Goal: Transaction & Acquisition: Purchase product/service

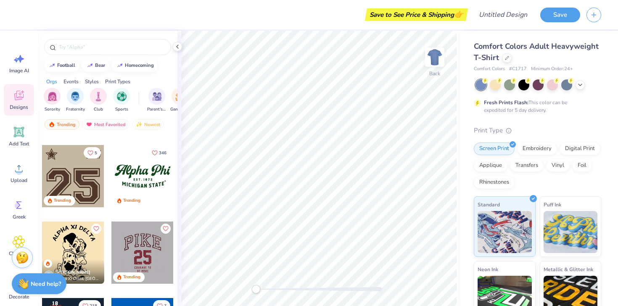
scroll to position [804, 0]
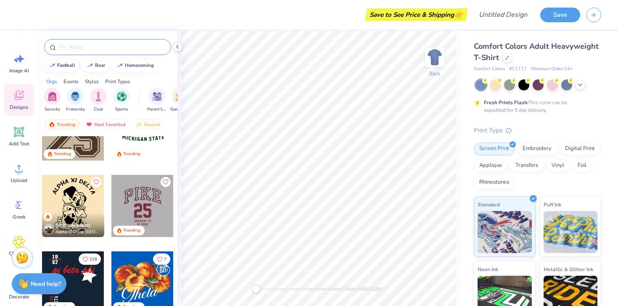
click at [95, 46] on input "text" at bounding box center [112, 47] width 108 height 8
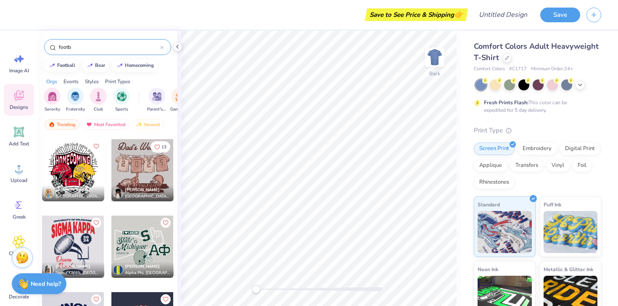
scroll to position [6401, 0]
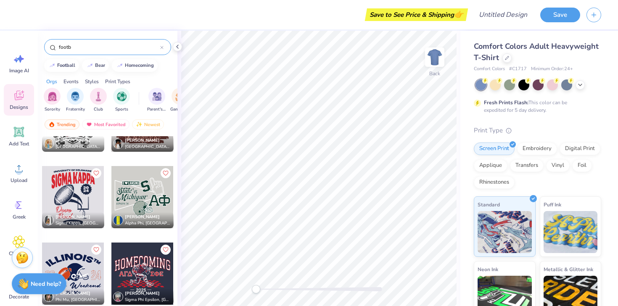
type input "footb"
click at [87, 199] on div at bounding box center [73, 197] width 62 height 62
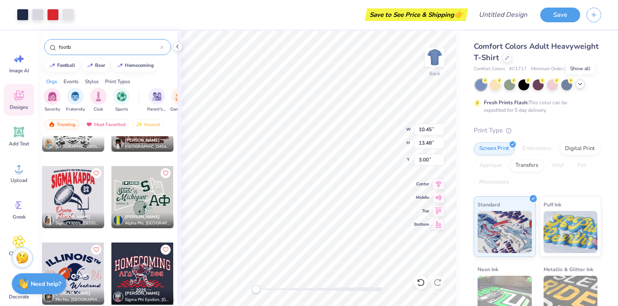
click at [579, 84] on polyline at bounding box center [580, 84] width 3 height 2
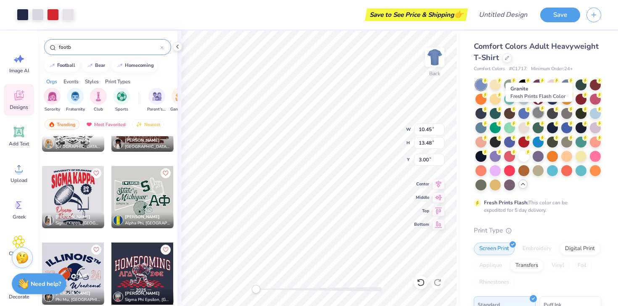
click at [535, 116] on div at bounding box center [538, 112] width 11 height 11
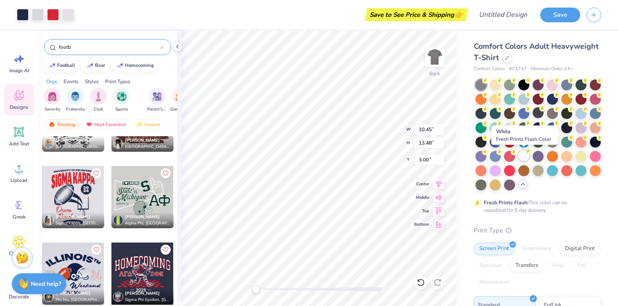
click at [522, 156] on div at bounding box center [524, 155] width 11 height 11
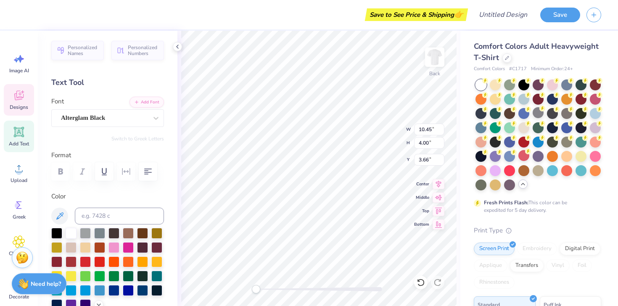
scroll to position [0, 0]
type textarea "S"
type textarea "ZETA TAU ALPHA"
type textarea "[GEOGRAPHIC_DATA][US_STATE]"
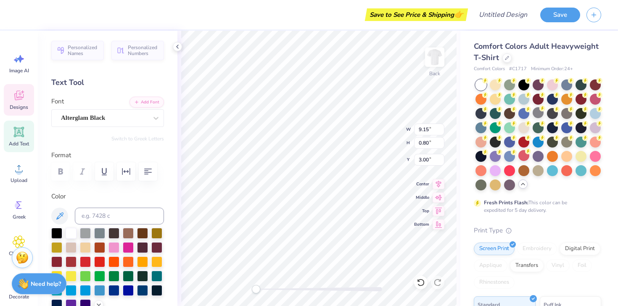
scroll to position [0, 4]
type textarea "25"
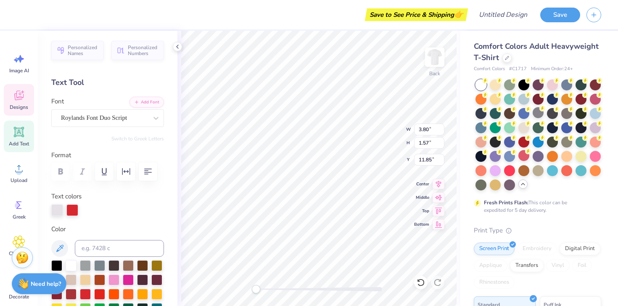
type input "3.80"
type input "1.57"
type input "11.85"
type textarea "Pink"
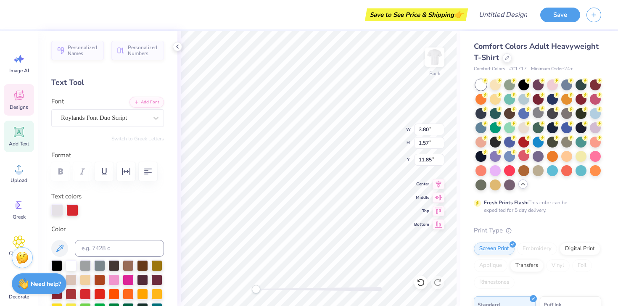
type input "3.60"
type input "1.36"
type input "13.56"
type textarea "B"
type textarea "w"
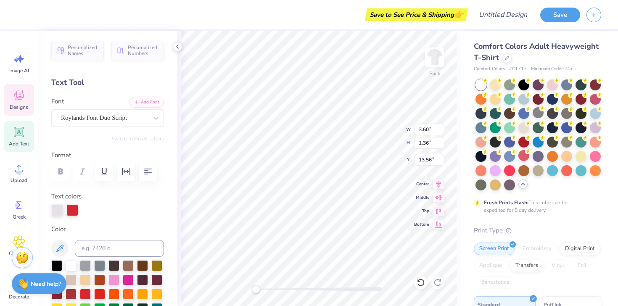
type textarea "Week"
type input "3.22"
type input "0.39"
type input "15.57"
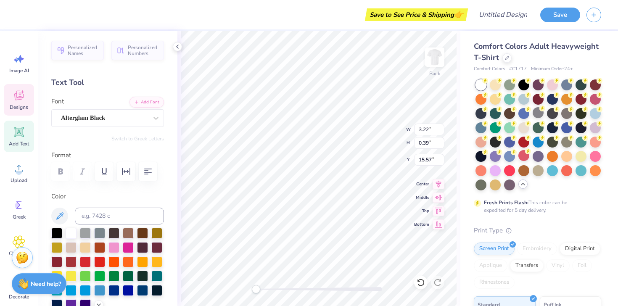
type input "3.47"
type input "1.57"
type input "11.85"
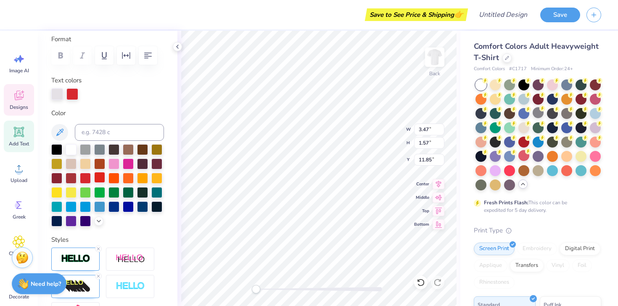
scroll to position [147, 0]
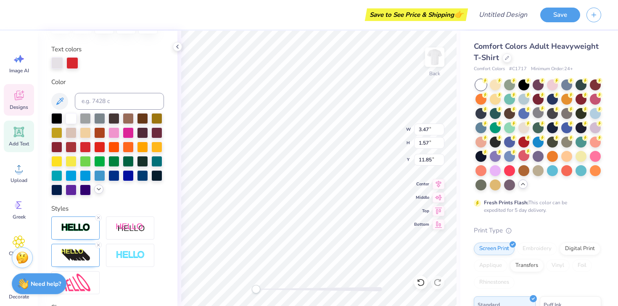
click at [98, 186] on icon at bounding box center [98, 189] width 7 height 7
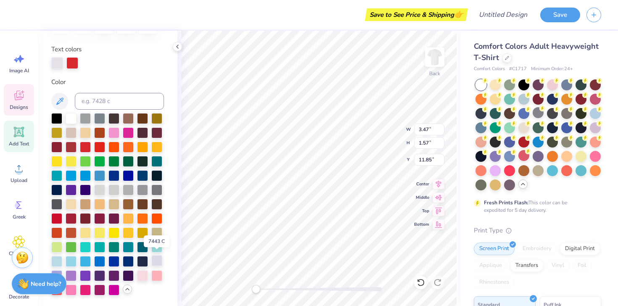
scroll to position [193, 0]
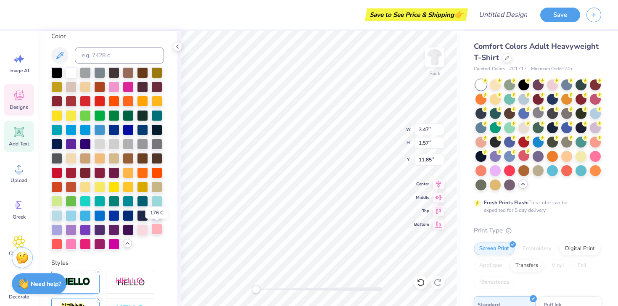
click at [155, 229] on div at bounding box center [156, 229] width 11 height 11
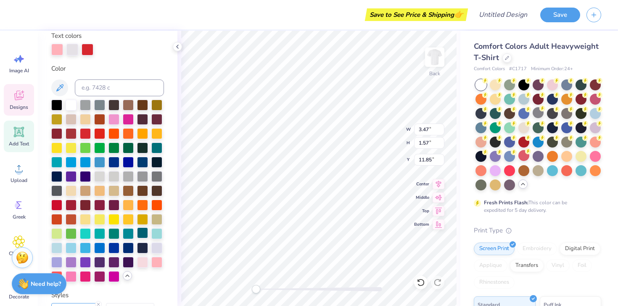
scroll to position [123, 0]
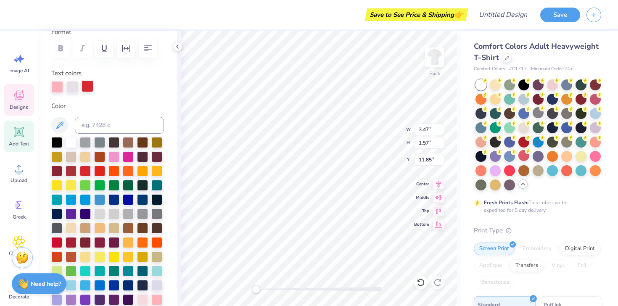
click at [86, 85] on div at bounding box center [88, 86] width 12 height 12
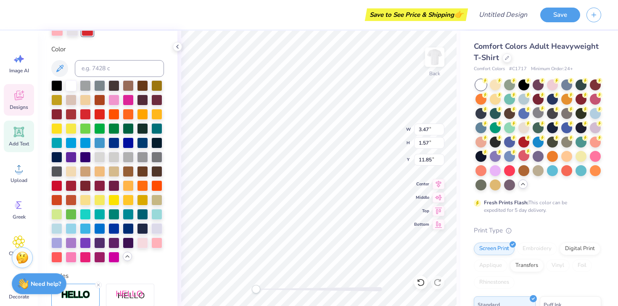
scroll to position [181, 0]
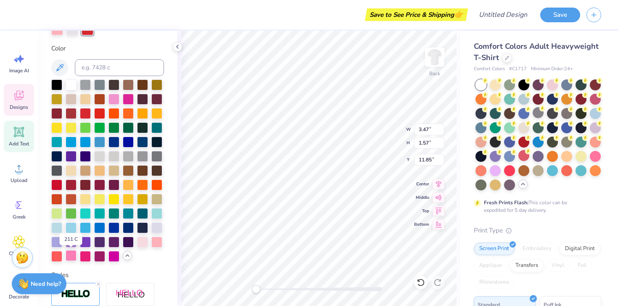
click at [74, 257] on div at bounding box center [71, 255] width 11 height 11
type input "3.80"
type input "1.39"
type input "13.55"
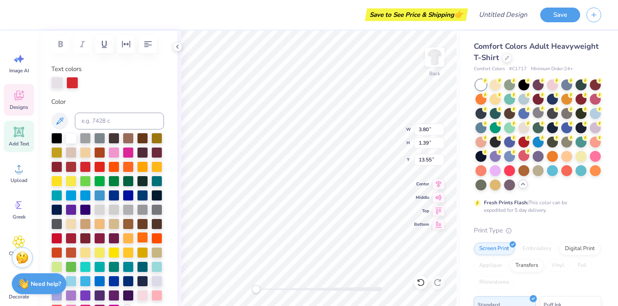
scroll to position [123, 0]
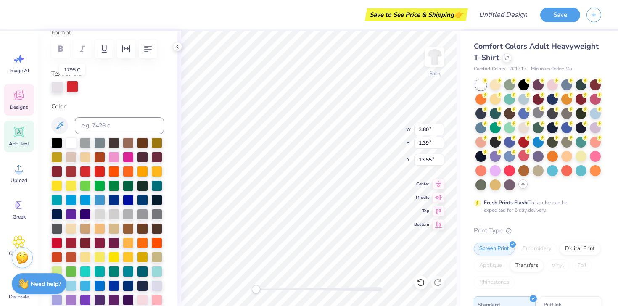
click at [74, 91] on div at bounding box center [72, 87] width 12 height 12
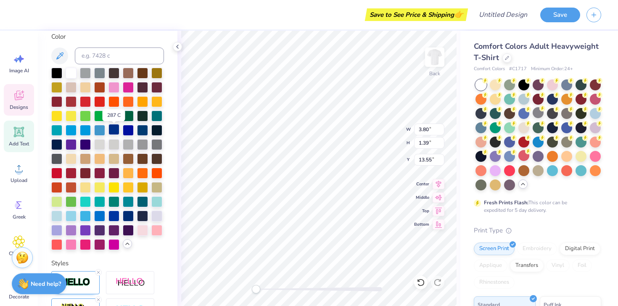
scroll to position [205, 0]
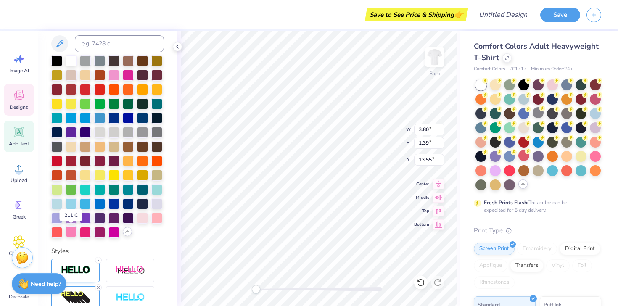
click at [74, 231] on div at bounding box center [71, 231] width 11 height 11
click at [154, 215] on div at bounding box center [156, 217] width 11 height 11
click at [156, 219] on div at bounding box center [156, 217] width 11 height 11
type input "10.47"
type input "4.20"
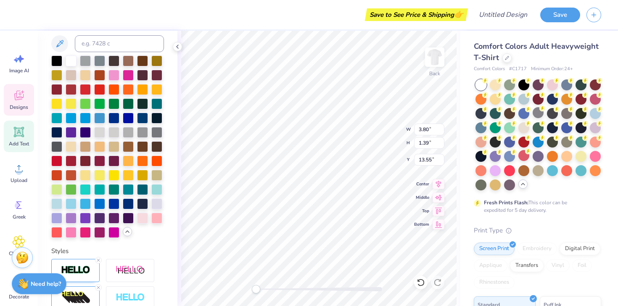
type input "3.51"
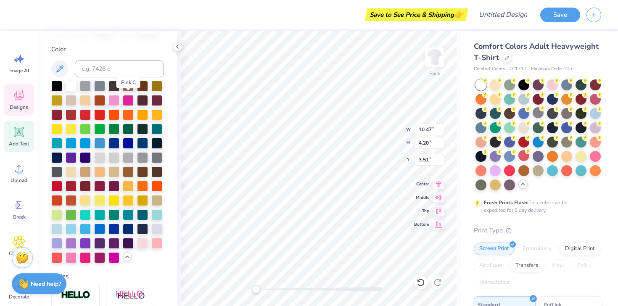
scroll to position [149, 0]
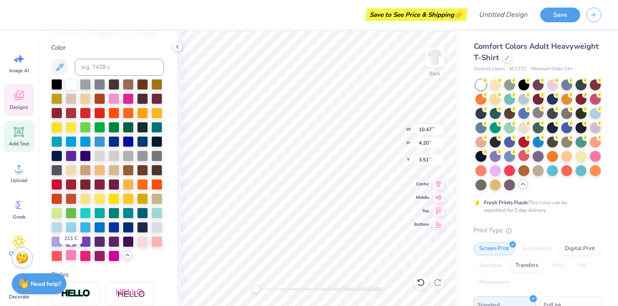
click at [72, 255] on div at bounding box center [71, 255] width 11 height 11
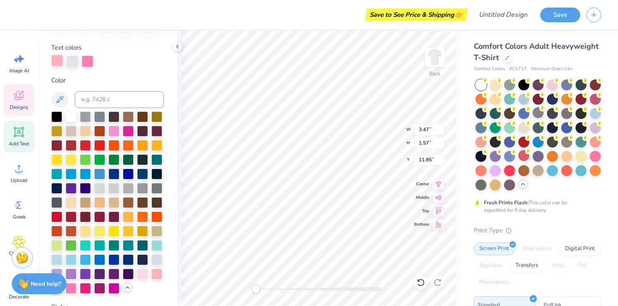
click at [60, 60] on div at bounding box center [57, 61] width 12 height 12
click at [146, 270] on div at bounding box center [142, 273] width 11 height 11
type input "3.80"
type input "1.39"
type input "13.55"
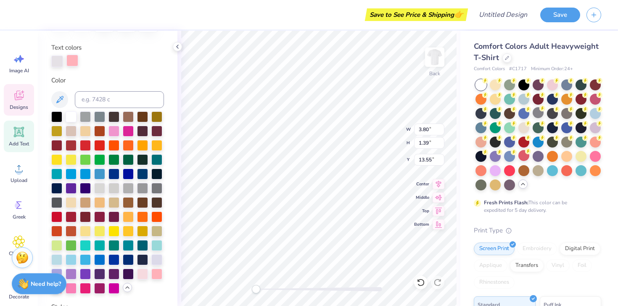
click at [70, 58] on div at bounding box center [72, 61] width 12 height 12
click at [146, 270] on div at bounding box center [142, 273] width 11 height 11
click at [72, 287] on div at bounding box center [71, 288] width 11 height 11
click at [53, 60] on div at bounding box center [57, 61] width 12 height 12
click at [155, 272] on div at bounding box center [156, 273] width 11 height 11
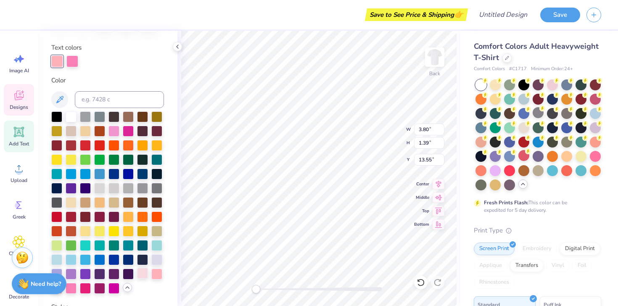
click at [141, 273] on div at bounding box center [142, 273] width 11 height 11
click at [18, 13] on div at bounding box center [23, 14] width 12 height 12
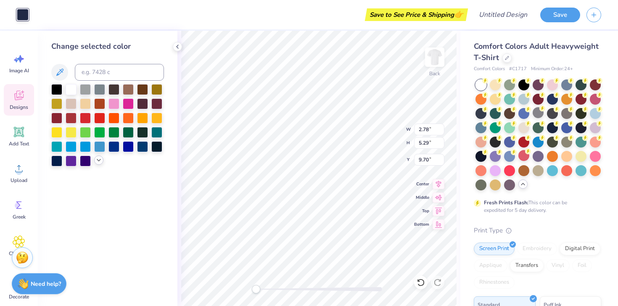
click at [100, 159] on icon at bounding box center [98, 160] width 7 height 7
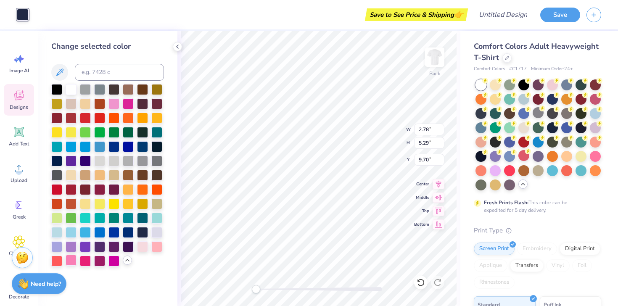
click at [74, 258] on div at bounding box center [71, 260] width 11 height 11
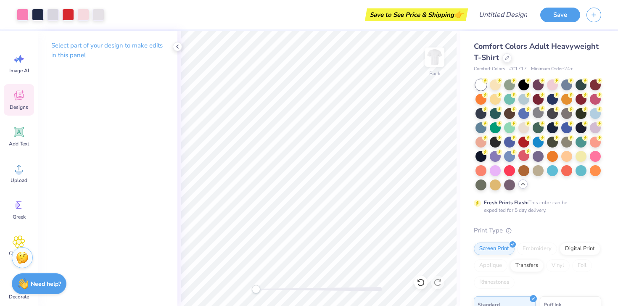
click at [19, 106] on span "Designs" at bounding box center [19, 107] width 19 height 7
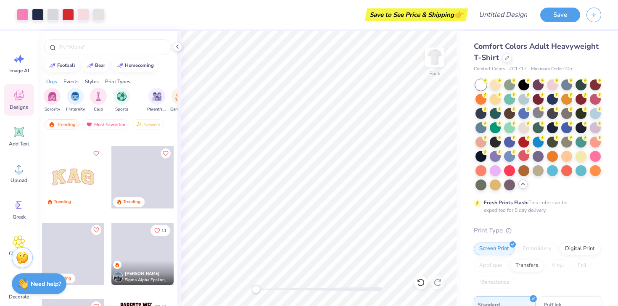
scroll to position [3144, 0]
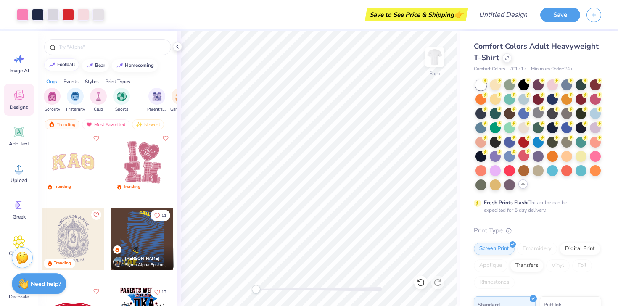
click at [60, 64] on div "football" at bounding box center [66, 64] width 18 height 5
type input "football"
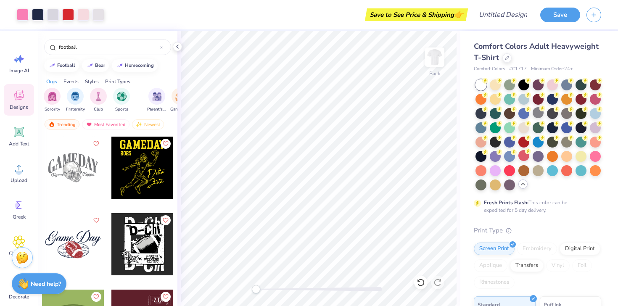
scroll to position [1301, 0]
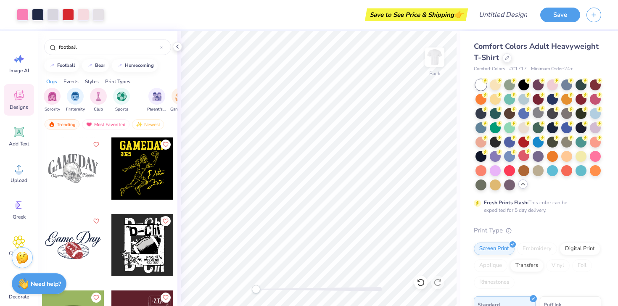
click at [139, 247] on div at bounding box center [142, 245] width 62 height 62
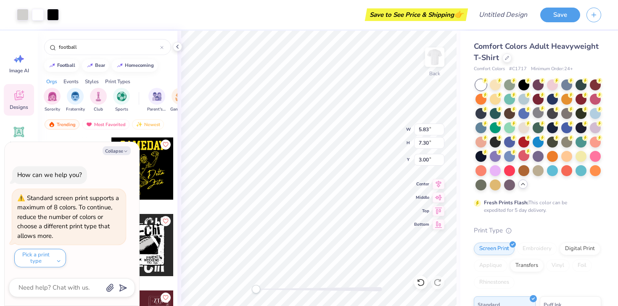
type textarea "x"
type input "10.47"
type input "4.20"
type input "3.51"
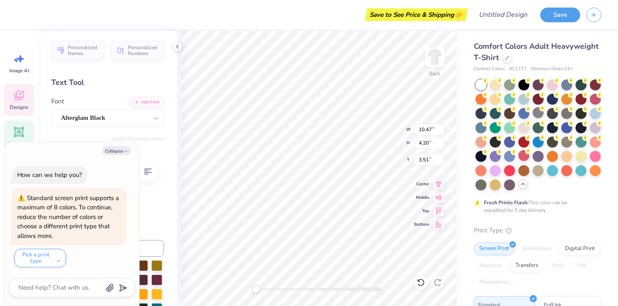
type textarea "x"
type input "5.83"
type input "7.30"
type input "3.00"
click at [432, 62] on img at bounding box center [435, 57] width 34 height 34
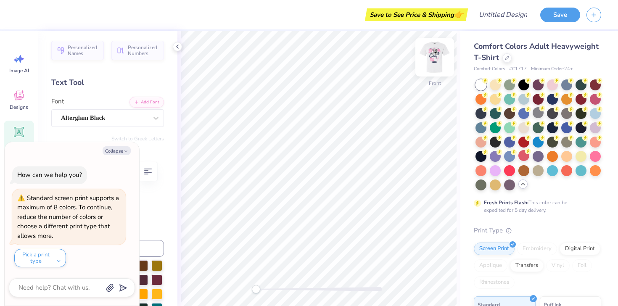
click at [434, 59] on img at bounding box center [435, 57] width 34 height 34
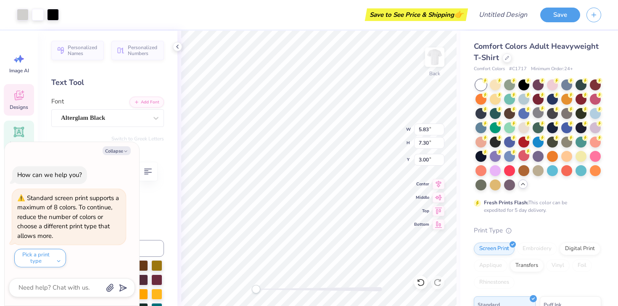
click at [156, 148] on div "Personalized Names Personalized Numbers Text Tool Add Font Font Alterglam Black…" at bounding box center [108, 168] width 140 height 275
click at [116, 151] on button "Collapse" at bounding box center [117, 150] width 28 height 9
type textarea "x"
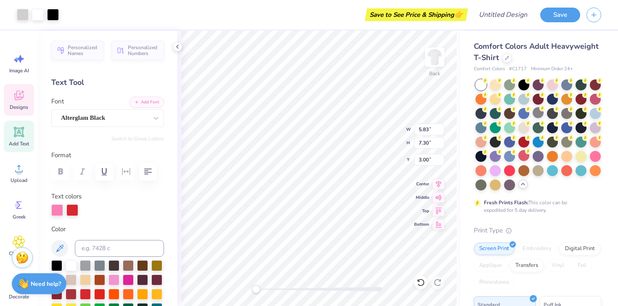
click at [21, 112] on div "Designs" at bounding box center [19, 100] width 30 height 32
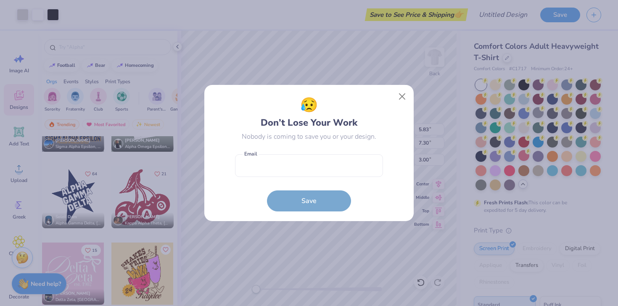
scroll to position [7549, 0]
click at [408, 93] on button "Close" at bounding box center [403, 97] width 16 height 16
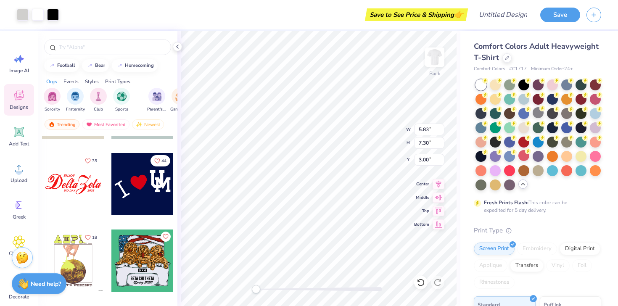
scroll to position [8121, 0]
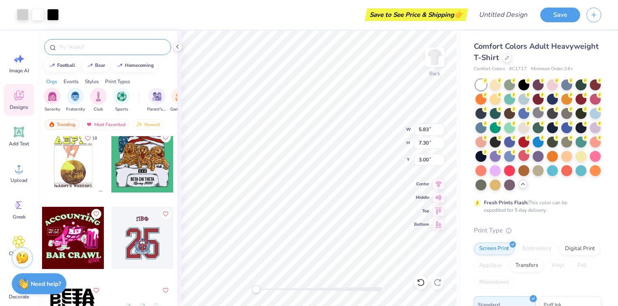
click at [126, 48] on input "text" at bounding box center [112, 47] width 108 height 8
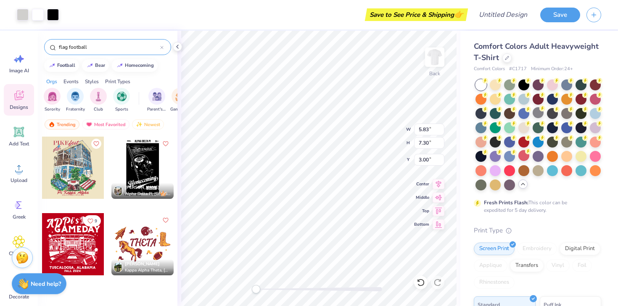
type input "flag football"
type input "4.80"
type input "5.02"
type input "6.68"
type input "8.41"
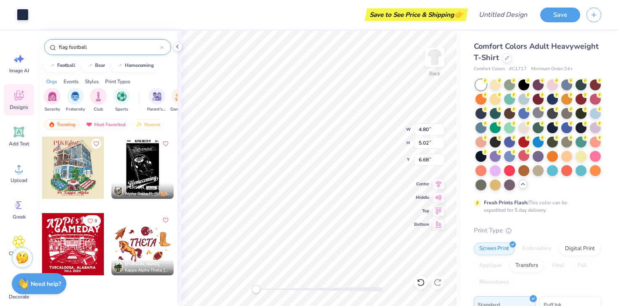
type input "0.77"
type input "3.01"
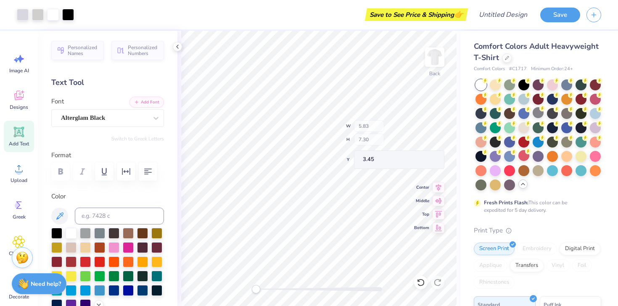
type input "3.45"
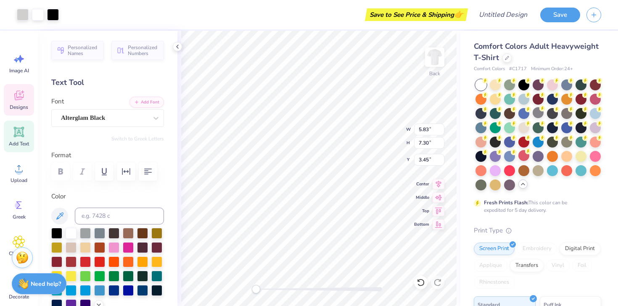
type input "9.20"
type input "11.52"
type input "4.28"
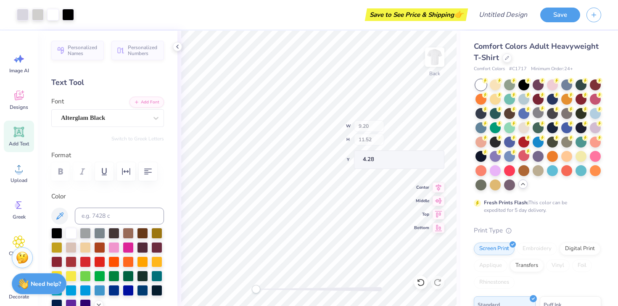
type input "6.35"
type input "2.53"
type input "4.93"
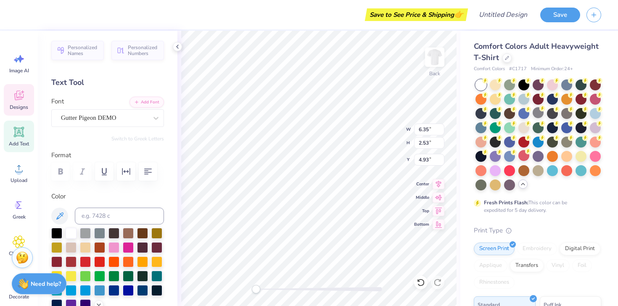
scroll to position [0, 0]
type textarea "Think Pink"
type input "3.36"
type input "2.35"
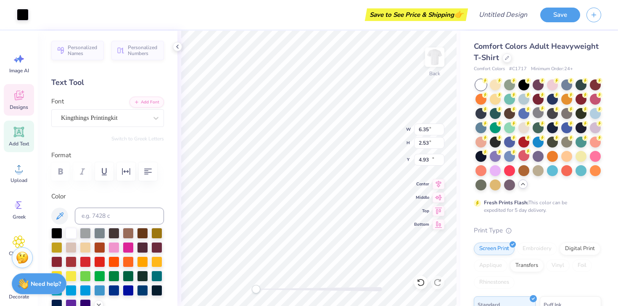
type input "11.03"
type input "8.10"
type input "3.02"
type input "3.50"
click at [10, 106] on span "Designs" at bounding box center [19, 107] width 19 height 7
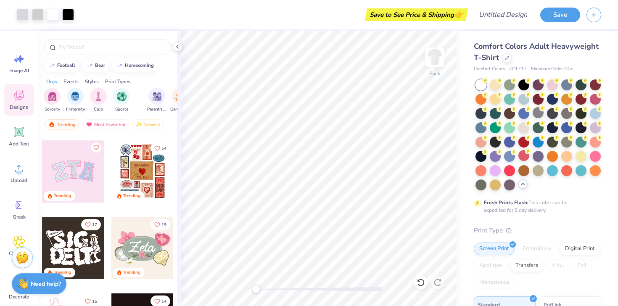
scroll to position [70, 0]
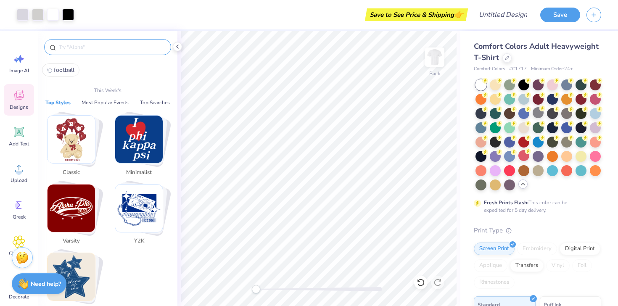
click at [136, 47] on input "text" at bounding box center [112, 47] width 108 height 8
click at [174, 46] on div at bounding box center [177, 46] width 9 height 9
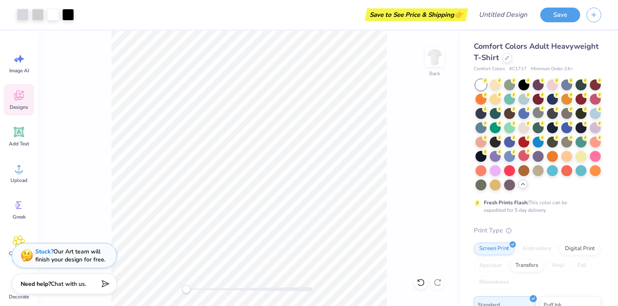
click at [17, 91] on icon at bounding box center [18, 96] width 9 height 10
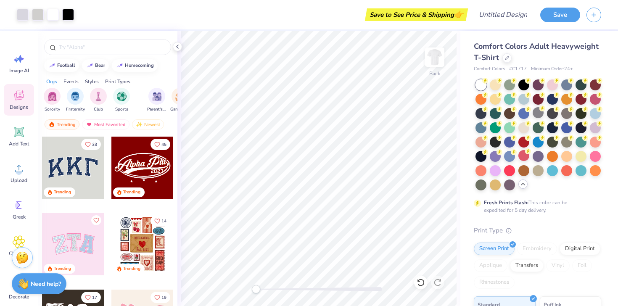
click at [76, 82] on div "Events" at bounding box center [71, 82] width 15 height 8
click at [122, 100] on img "filter for Philanthropy" at bounding box center [122, 96] width 10 height 10
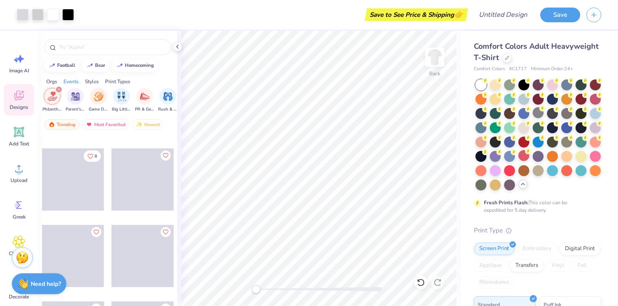
scroll to position [7351, 0]
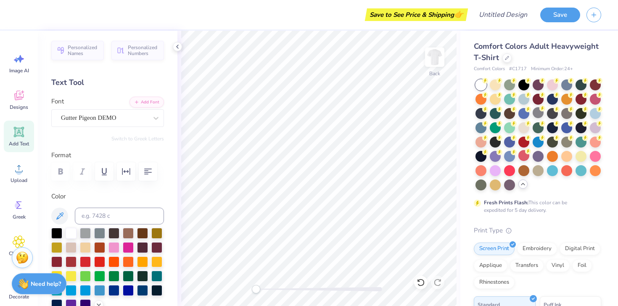
click at [57, 29] on div "Save to See Price & Shipping 👉" at bounding box center [244, 14] width 443 height 29
